Goal: Task Accomplishment & Management: Use online tool/utility

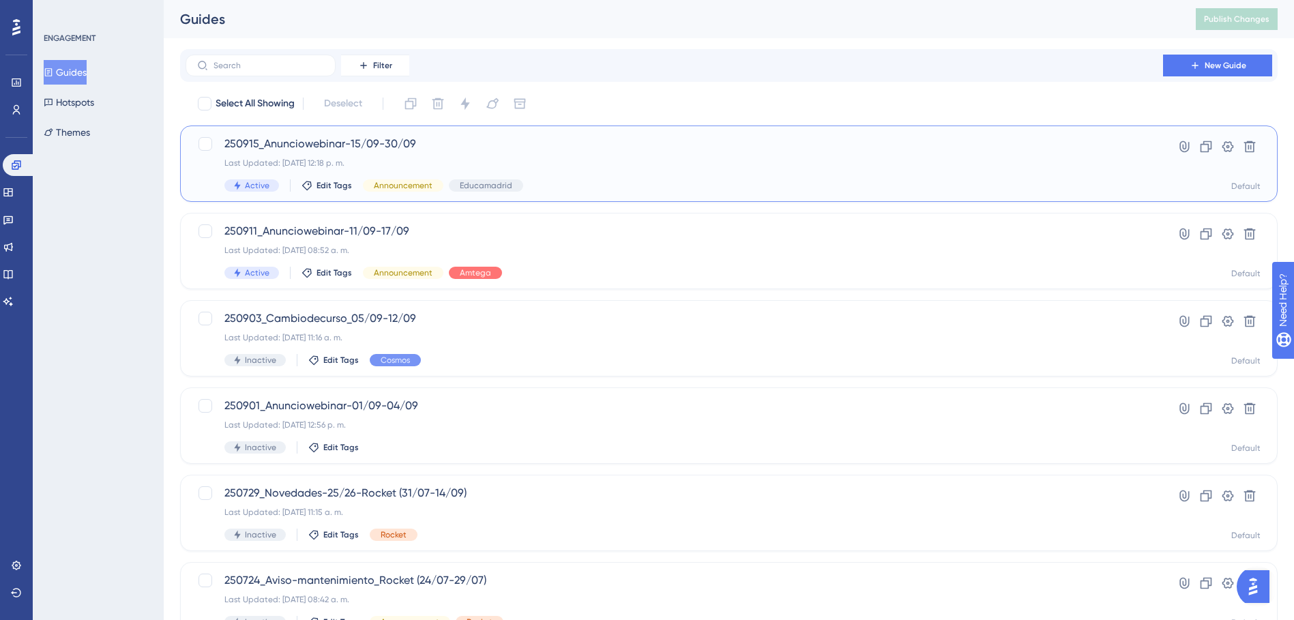
click at [562, 162] on div "Last Updated: 17 sept 2025 12:18 p. m." at bounding box center [674, 163] width 900 height 11
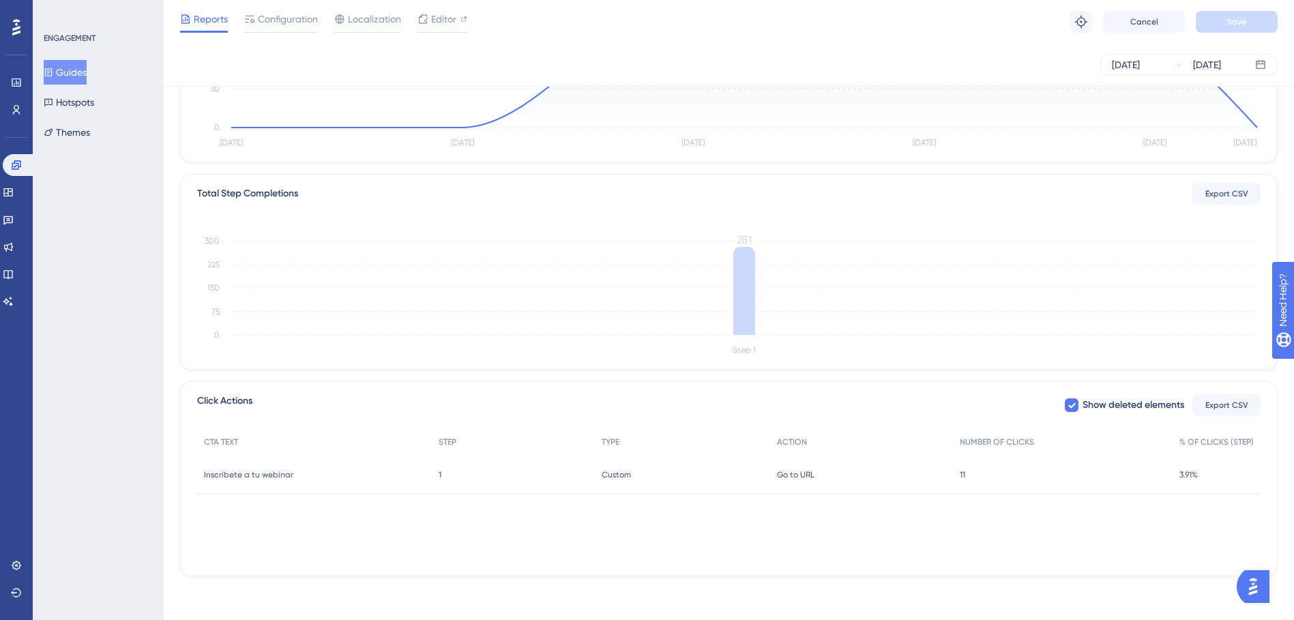
scroll to position [0, 10]
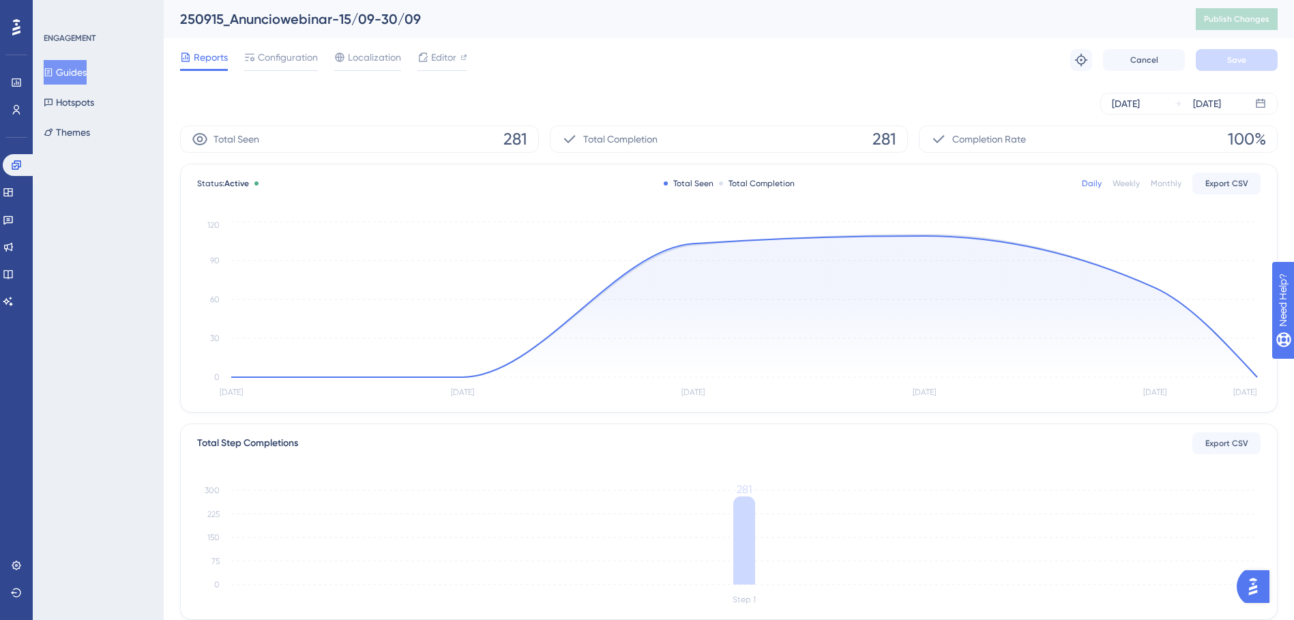
click at [786, 107] on div "Sep 12 2025 Sep 17 2025" at bounding box center [728, 104] width 1097 height 22
click at [802, 72] on div "Reports Configuration Localization Editor Troubleshoot Cancel Save" at bounding box center [728, 60] width 1097 height 44
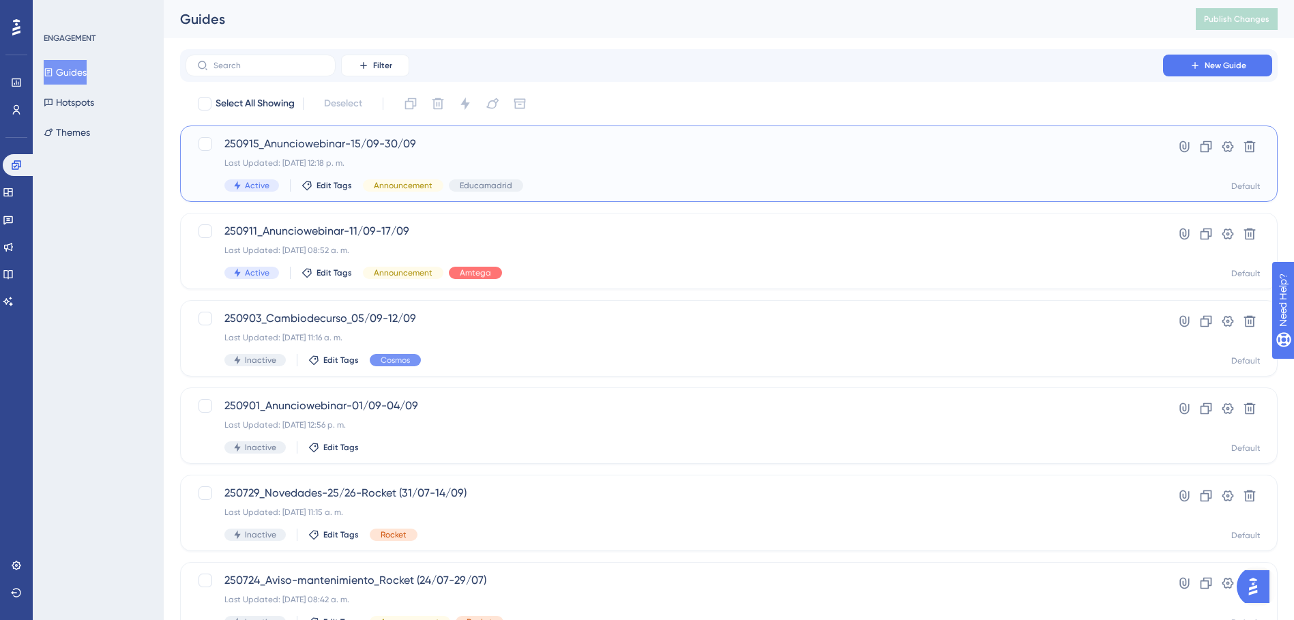
click at [419, 142] on span "250915_Anunciowebinar-15/09-30/09" at bounding box center [674, 144] width 900 height 16
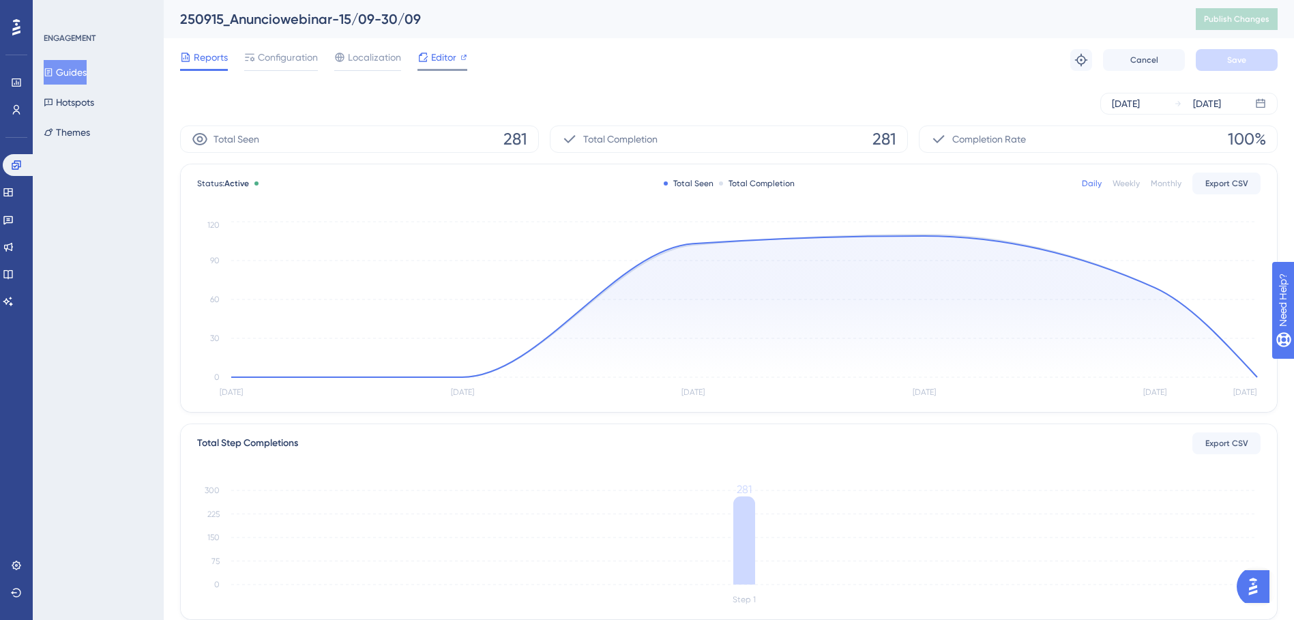
click at [441, 55] on span "Editor" at bounding box center [443, 57] width 25 height 16
click at [432, 65] on div "Editor" at bounding box center [442, 60] width 50 height 22
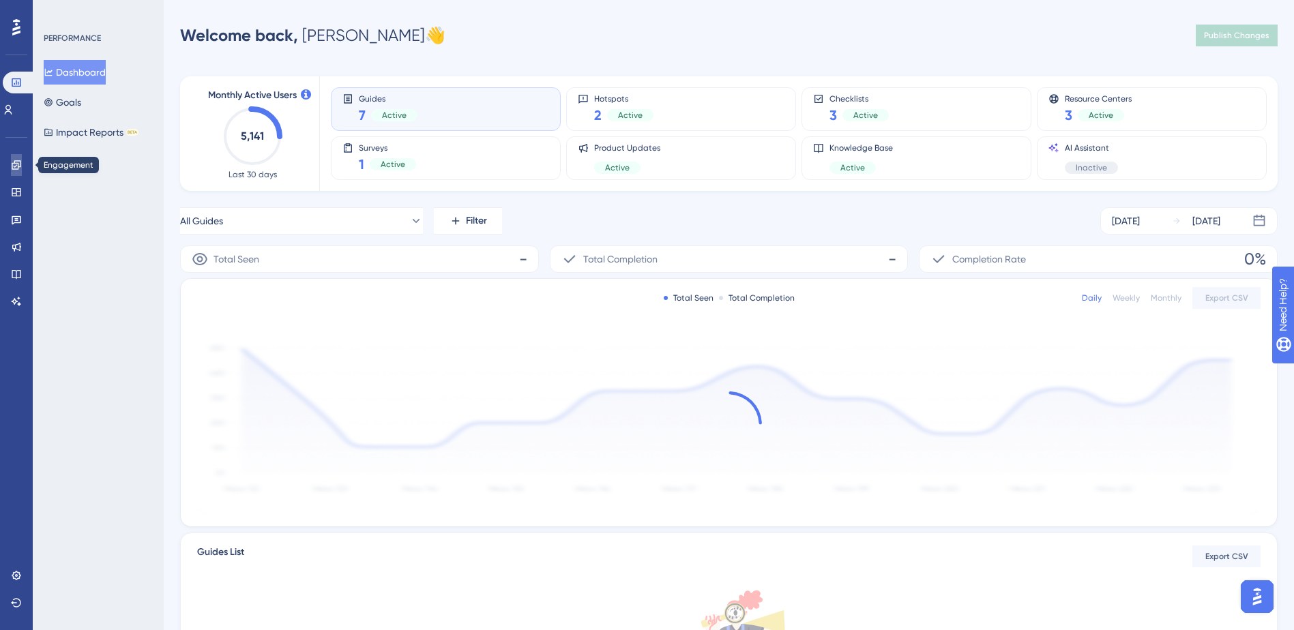
click at [17, 166] on icon at bounding box center [16, 165] width 11 height 11
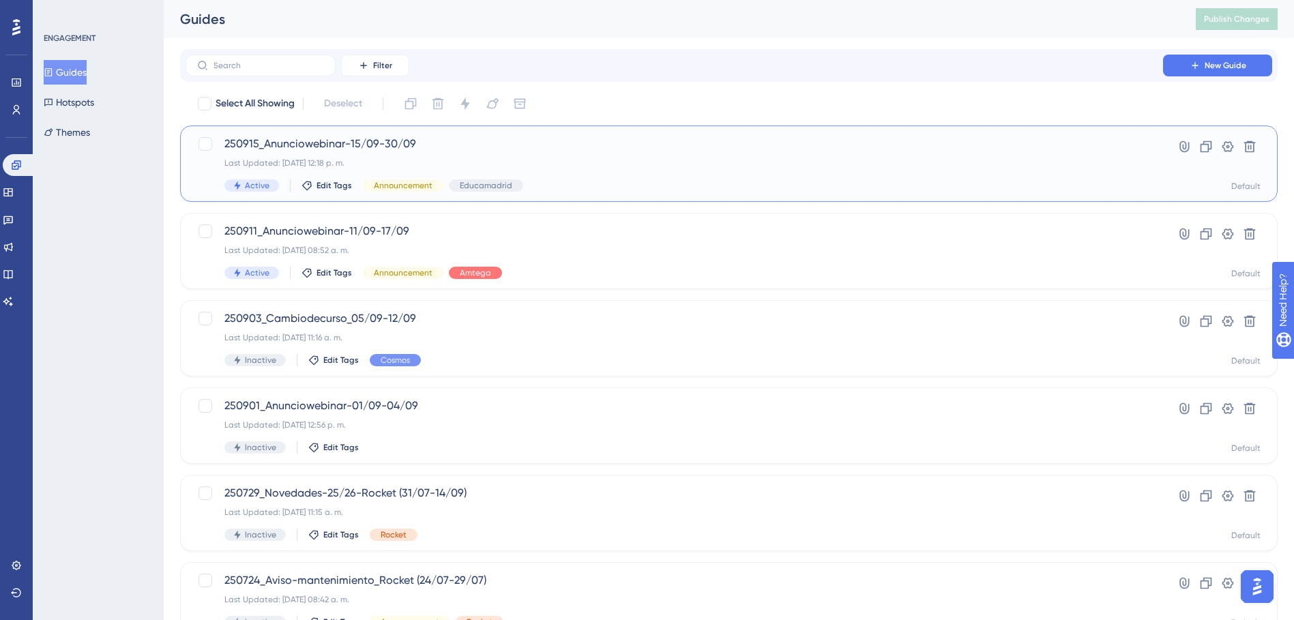
click at [409, 155] on div "250915_Anunciowebinar-15/09-30/09 Last Updated: 17 sept 2025 12:18 p. m. Active…" at bounding box center [674, 164] width 900 height 56
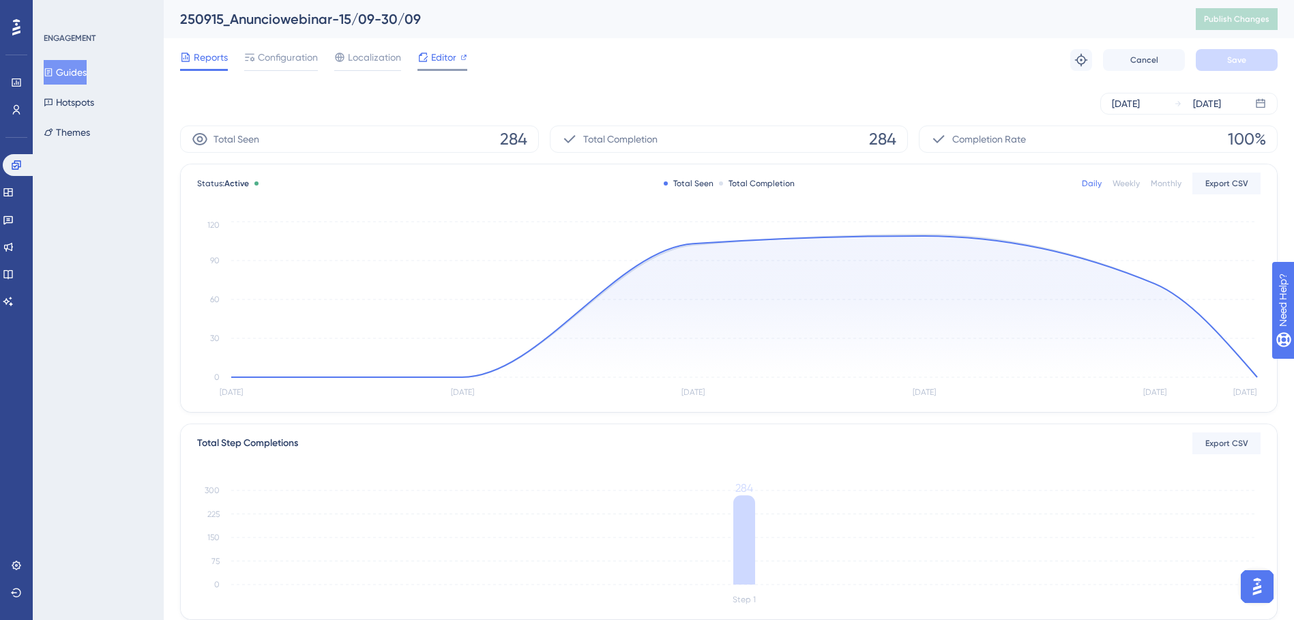
click at [439, 53] on span "Editor" at bounding box center [443, 57] width 25 height 16
